Goal: Entertainment & Leisure: Consume media (video, audio)

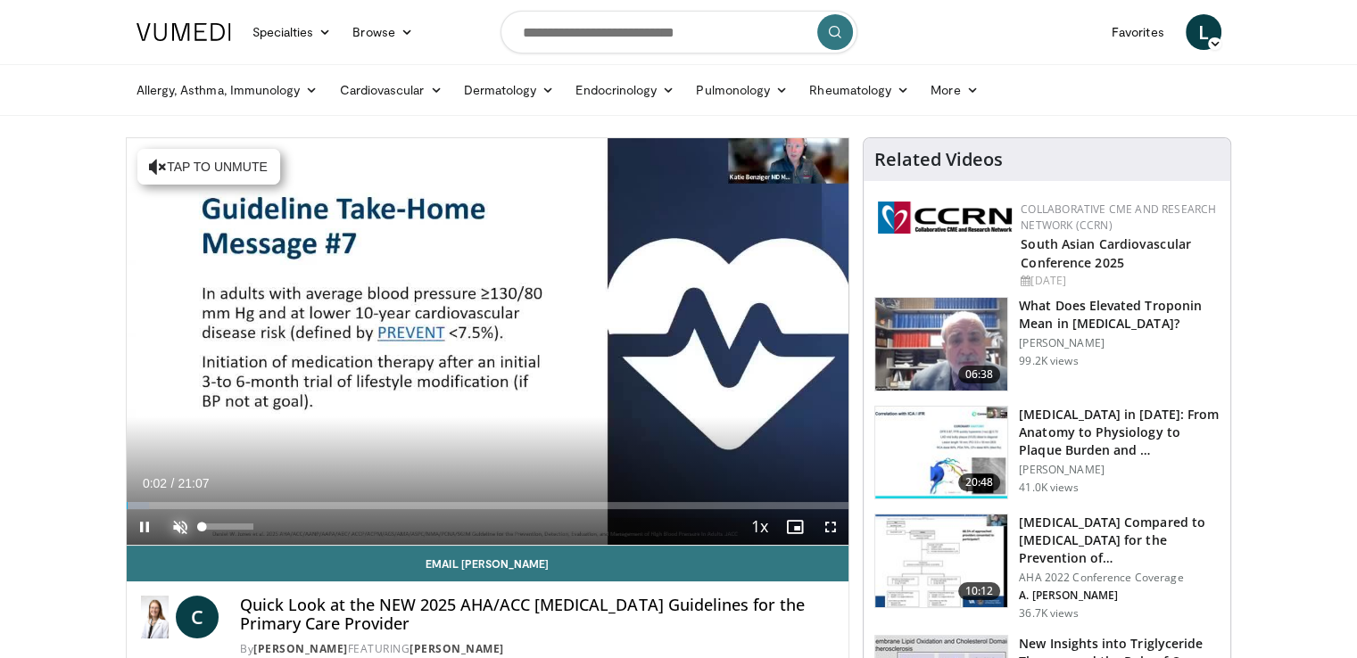
click at [181, 524] on span "Video Player" at bounding box center [180, 527] width 36 height 36
click at [178, 519] on span "Video Player" at bounding box center [180, 527] width 36 height 36
click at [181, 521] on span "Video Player" at bounding box center [180, 527] width 36 height 36
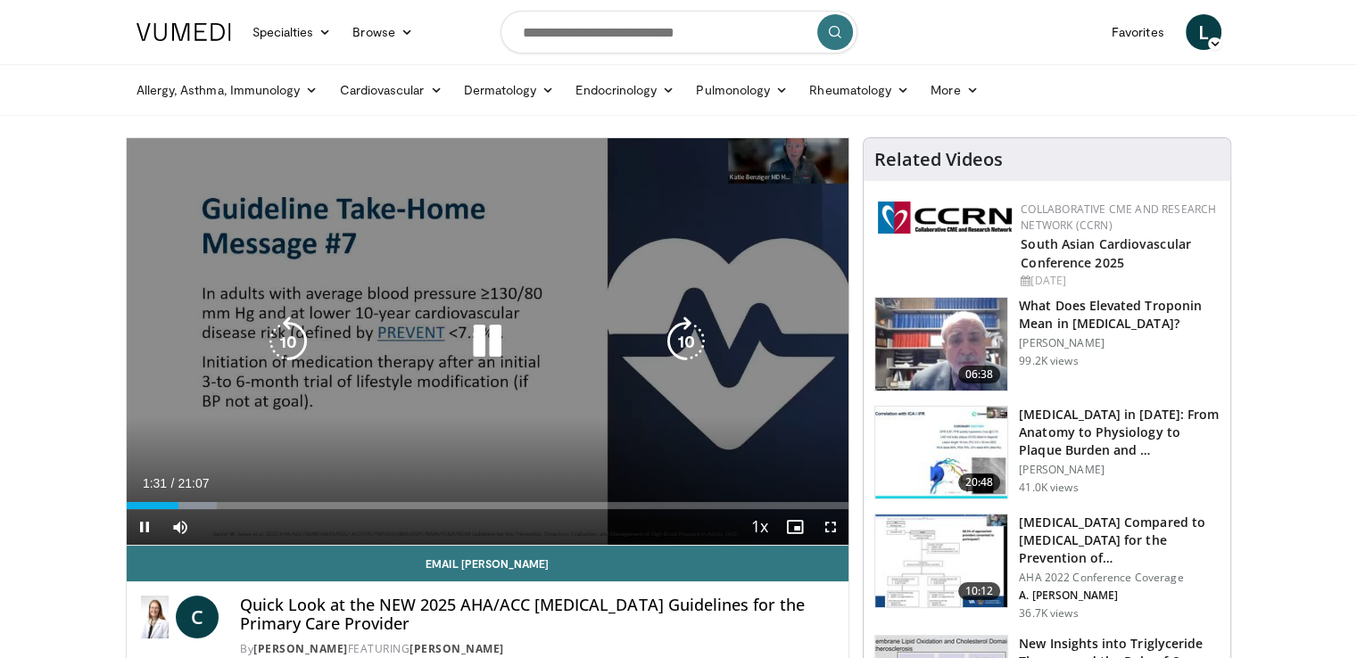
click at [492, 339] on icon "Video Player" at bounding box center [487, 342] width 50 height 50
